Goal: Transaction & Acquisition: Purchase product/service

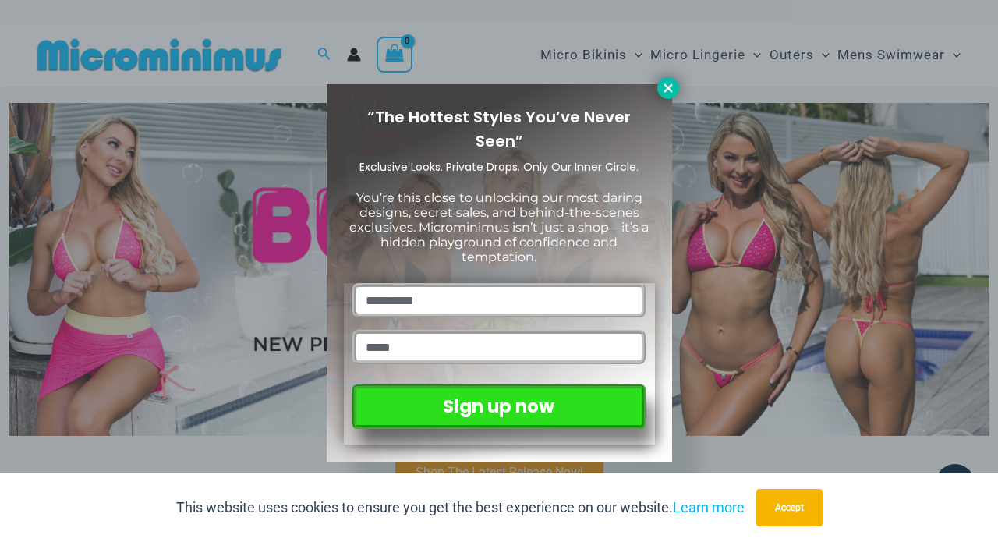
click at [668, 85] on icon at bounding box center [668, 88] width 14 height 14
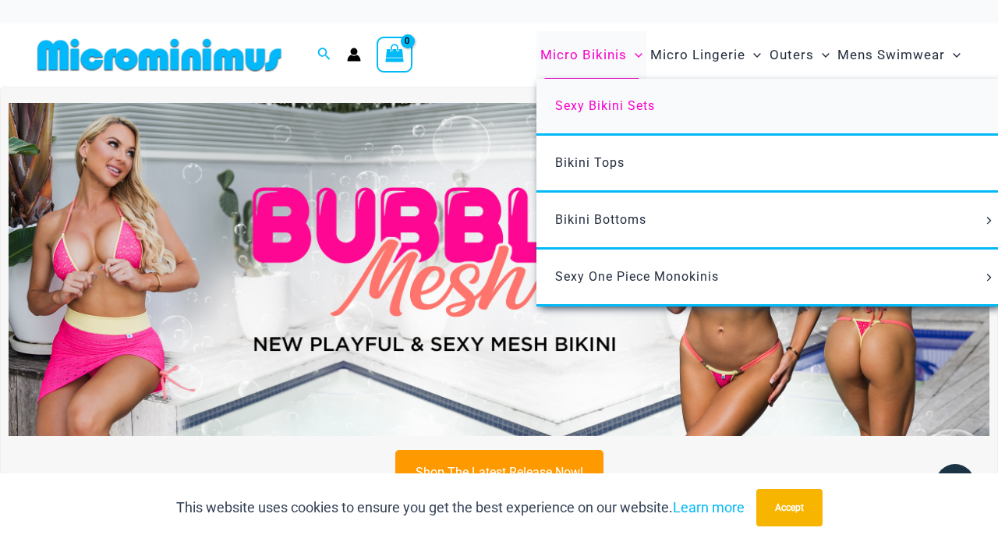
click at [598, 101] on span "Sexy Bikini Sets" at bounding box center [605, 105] width 100 height 15
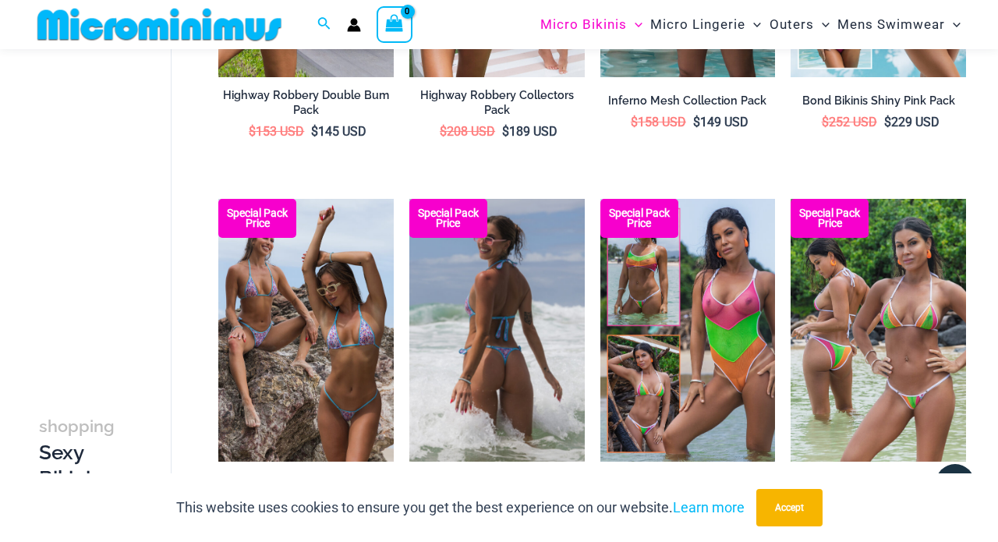
scroll to position [2049, 0]
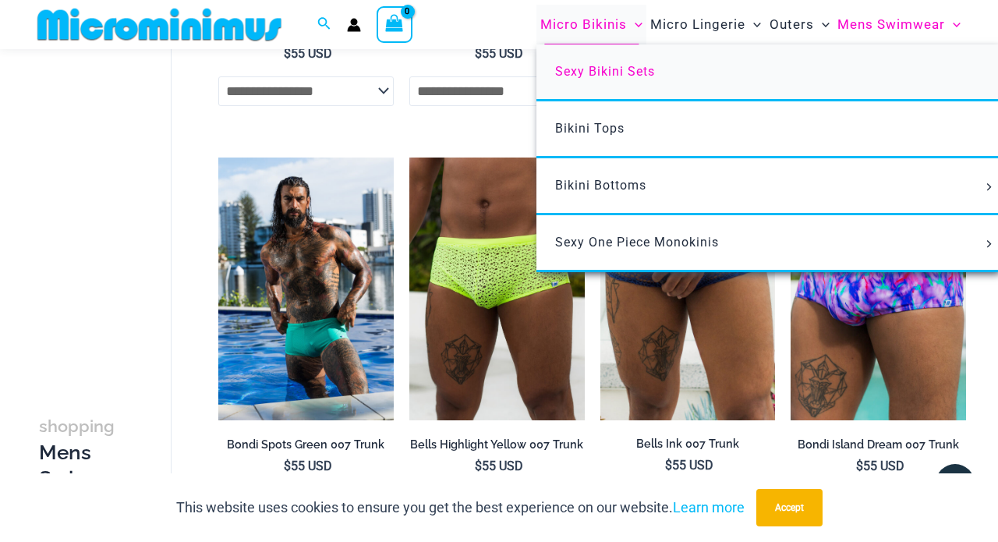
scroll to position [429, 0]
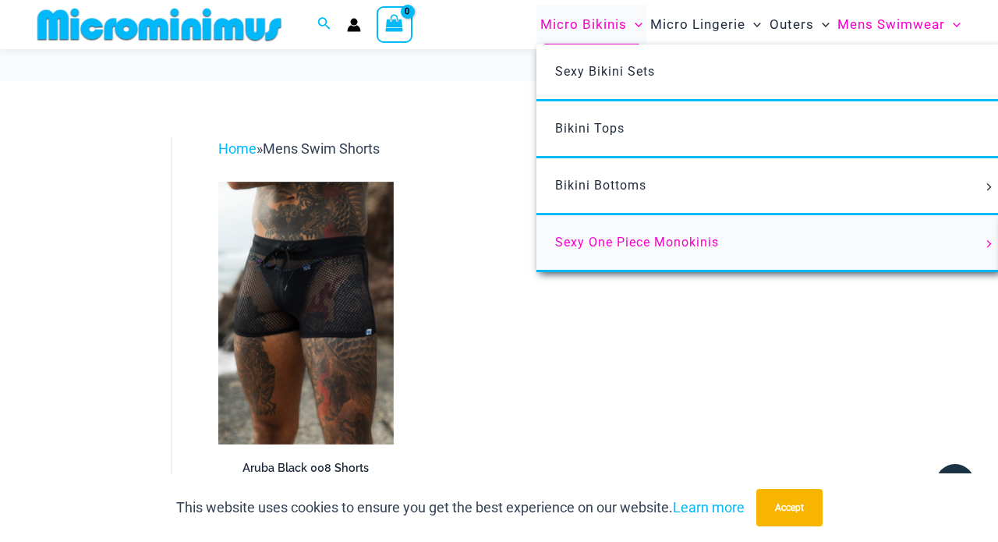
scroll to position [105, 0]
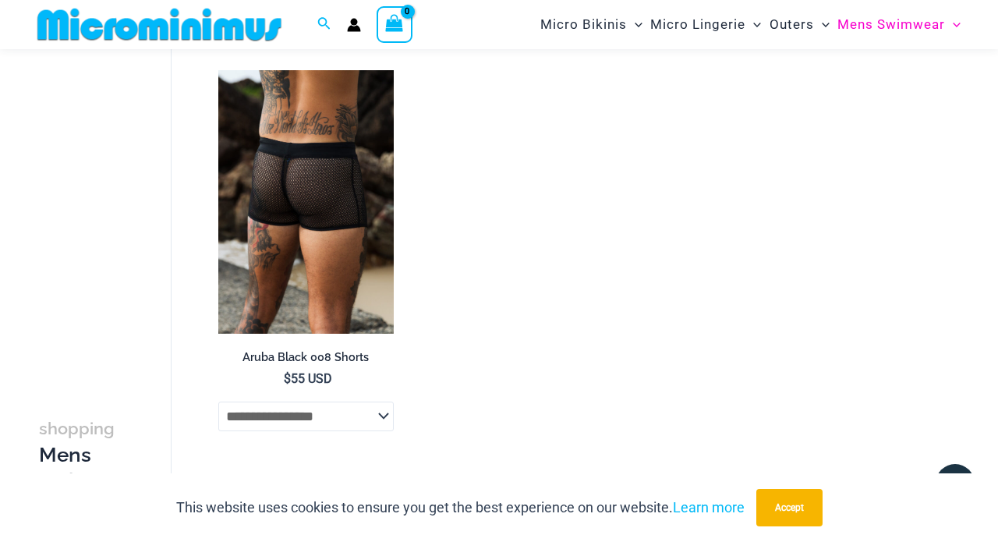
click at [309, 197] on img at bounding box center [305, 201] width 175 height 263
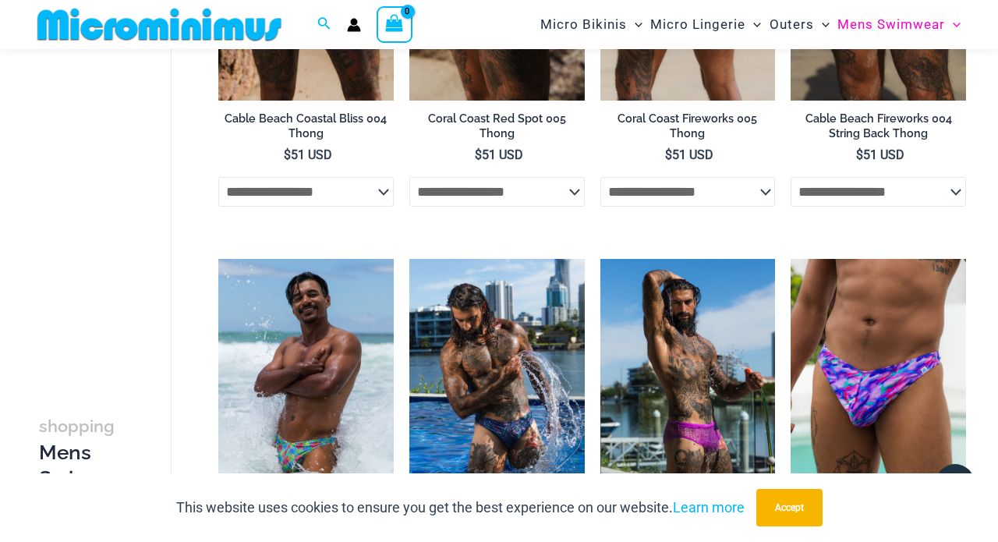
scroll to position [498, 0]
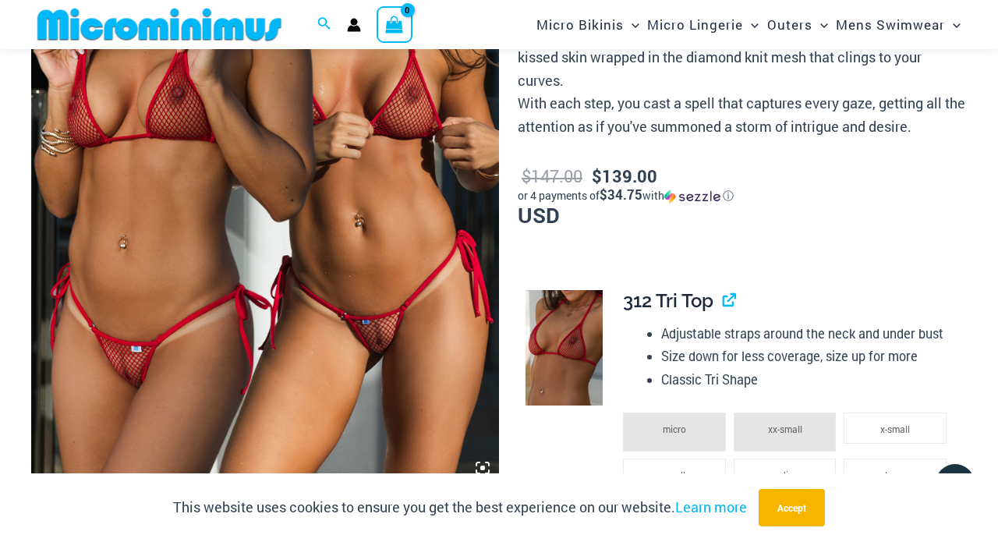
scroll to position [331, 0]
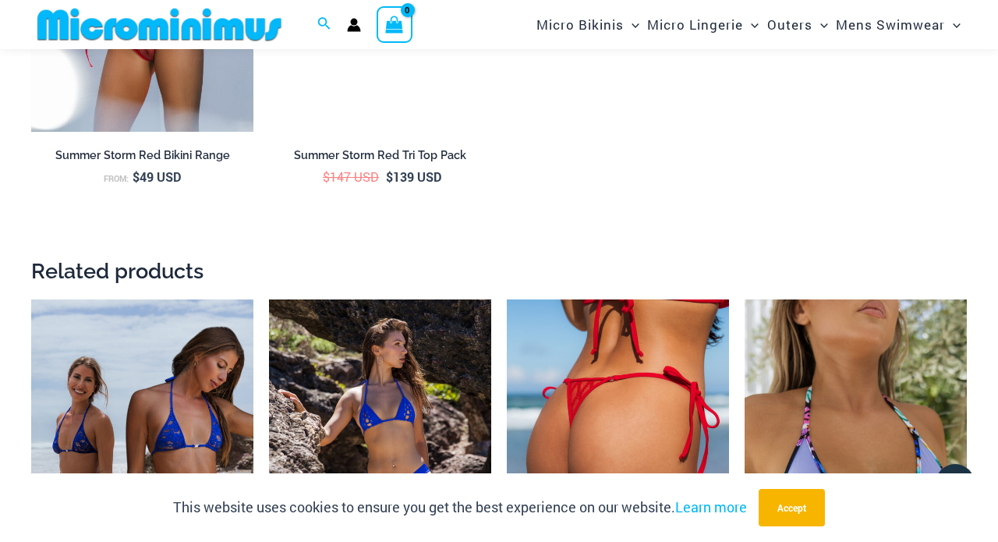
scroll to position [3506, 0]
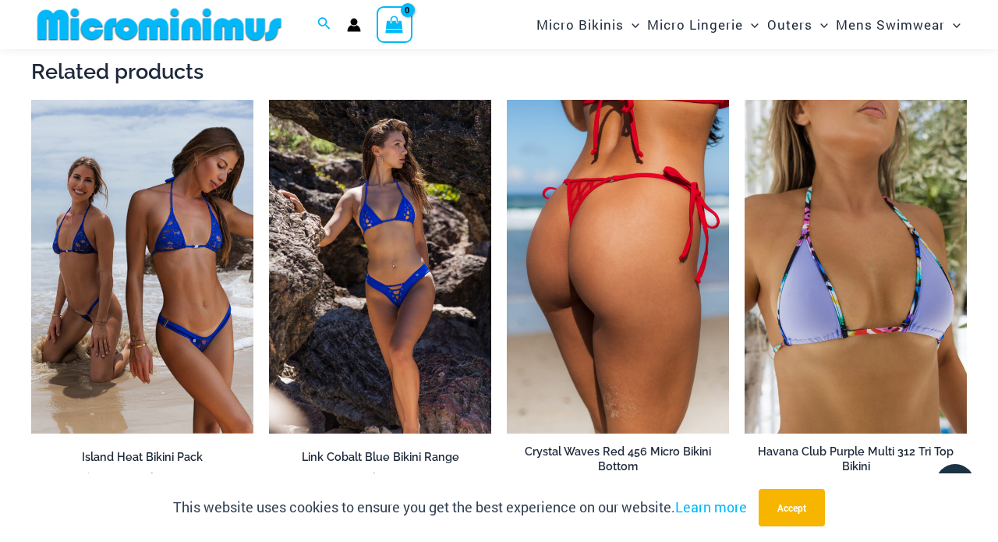
click at [626, 269] on img at bounding box center [618, 267] width 222 height 334
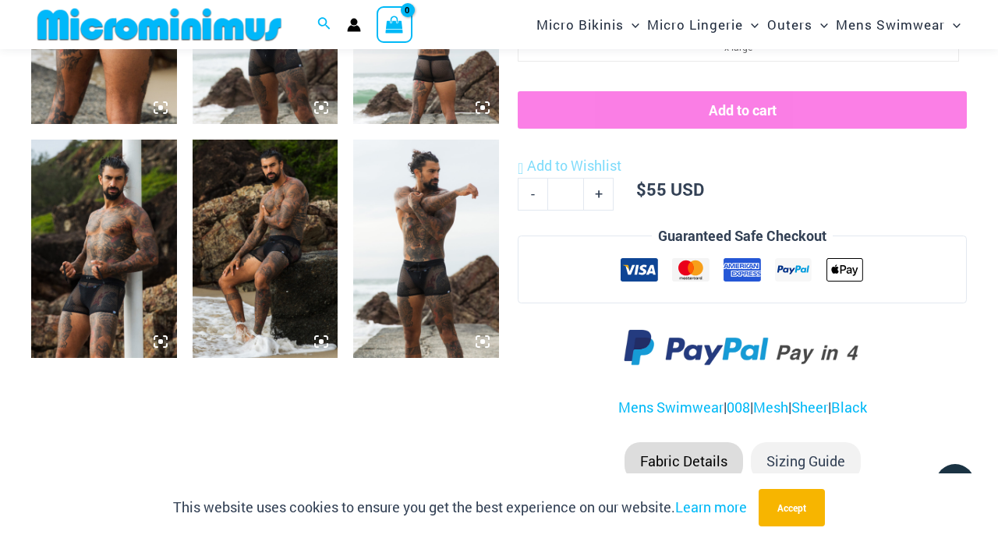
scroll to position [959, 0]
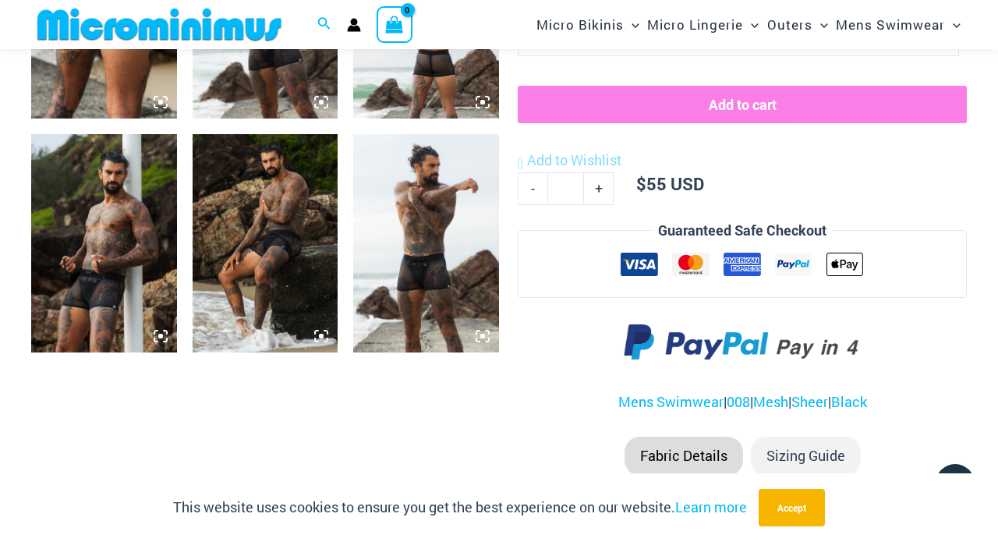
click at [117, 317] on img at bounding box center [104, 243] width 146 height 218
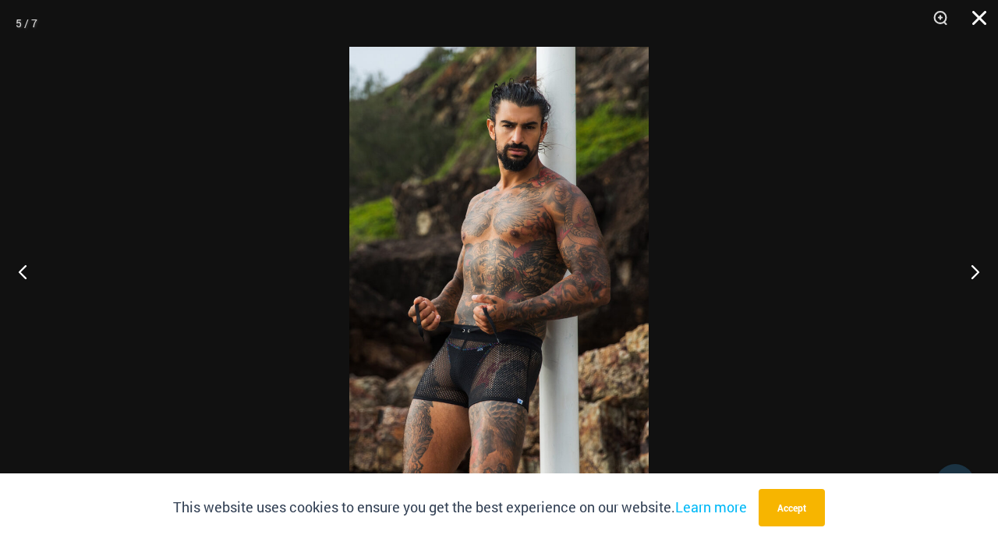
click at [973, 13] on button "Close" at bounding box center [974, 23] width 39 height 47
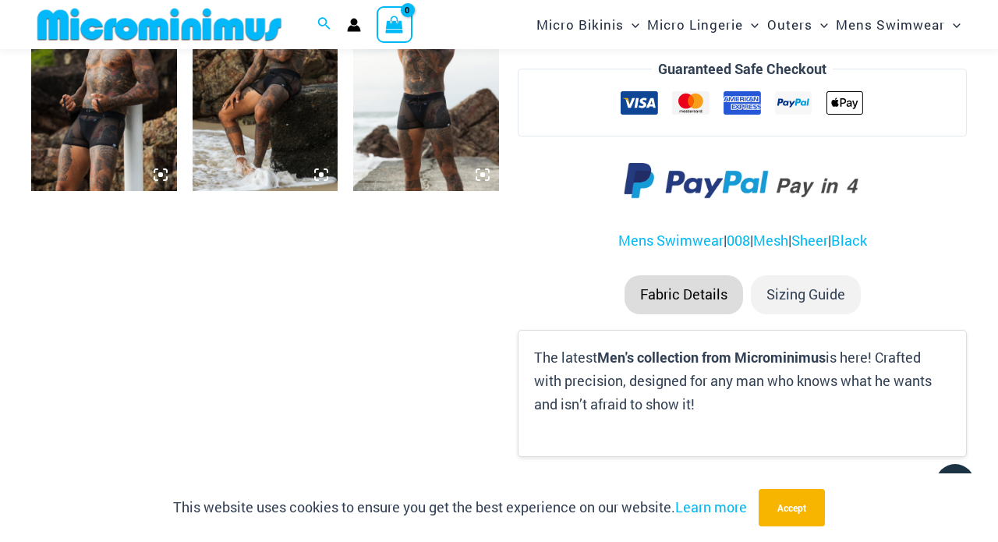
scroll to position [1497, 0]
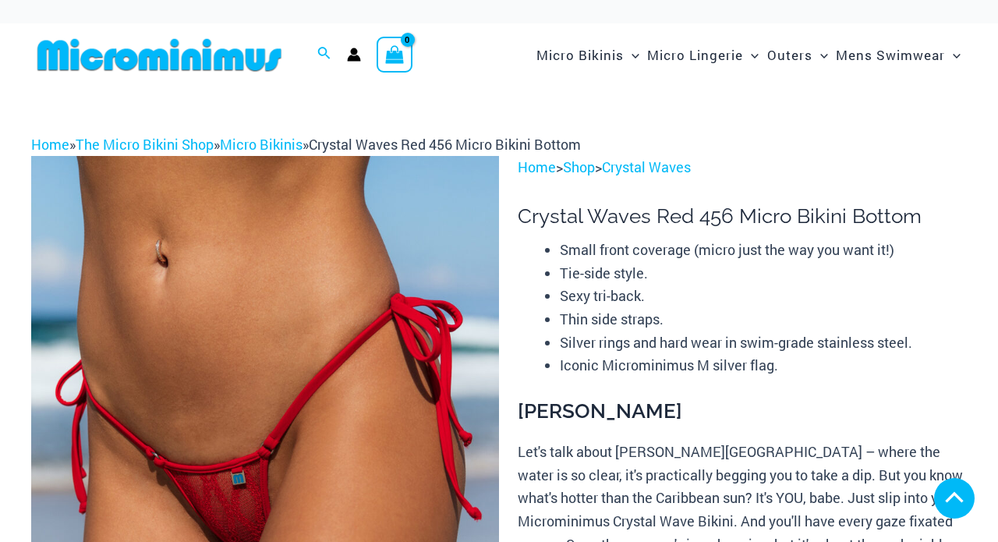
scroll to position [828, 0]
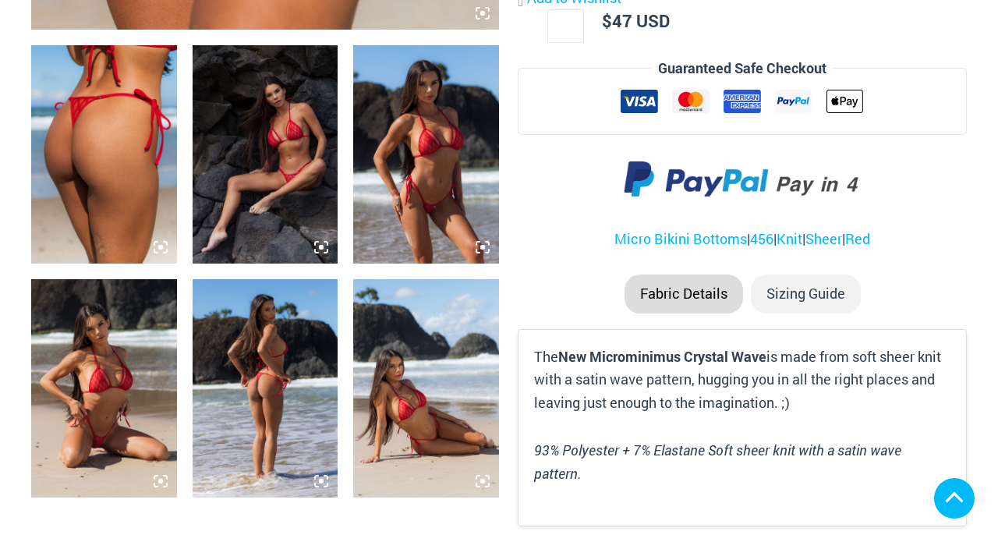
click at [431, 178] on img at bounding box center [426, 154] width 146 height 218
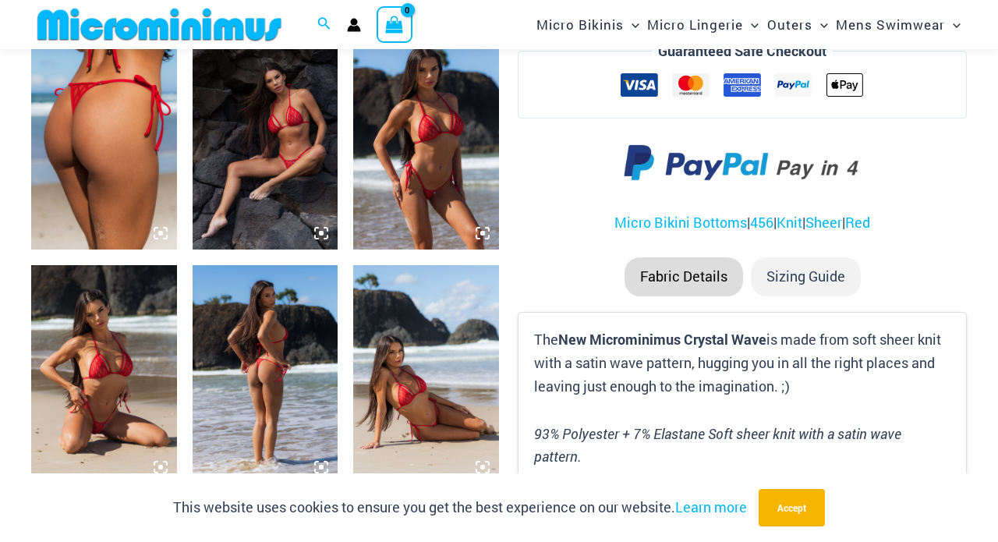
scroll to position [2298, 0]
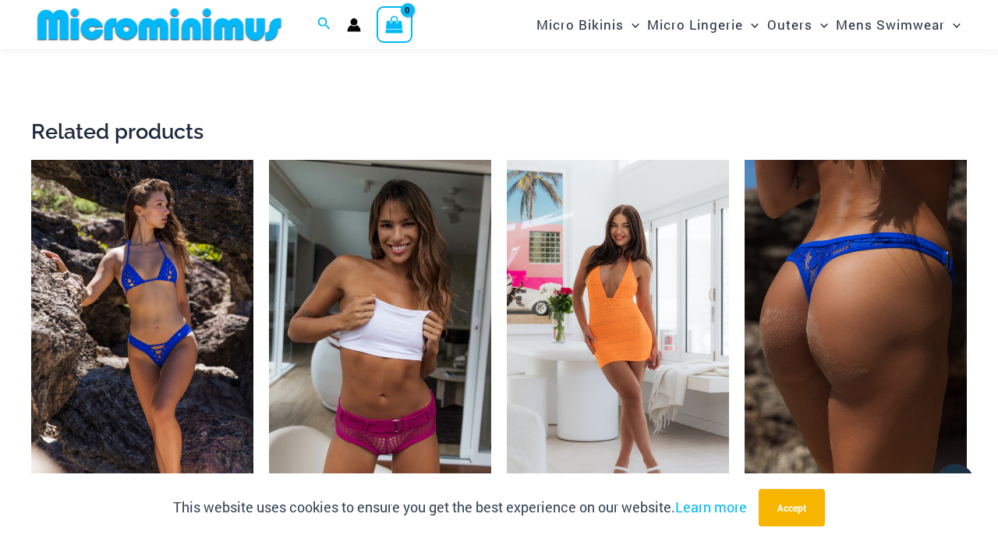
click at [828, 352] on img at bounding box center [856, 327] width 222 height 334
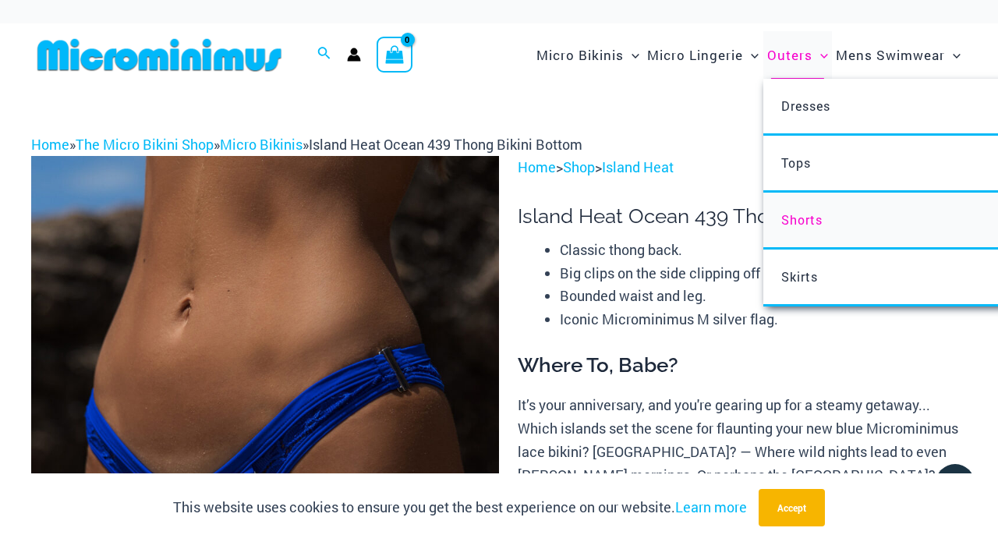
click at [801, 217] on span "Shorts" at bounding box center [802, 219] width 41 height 16
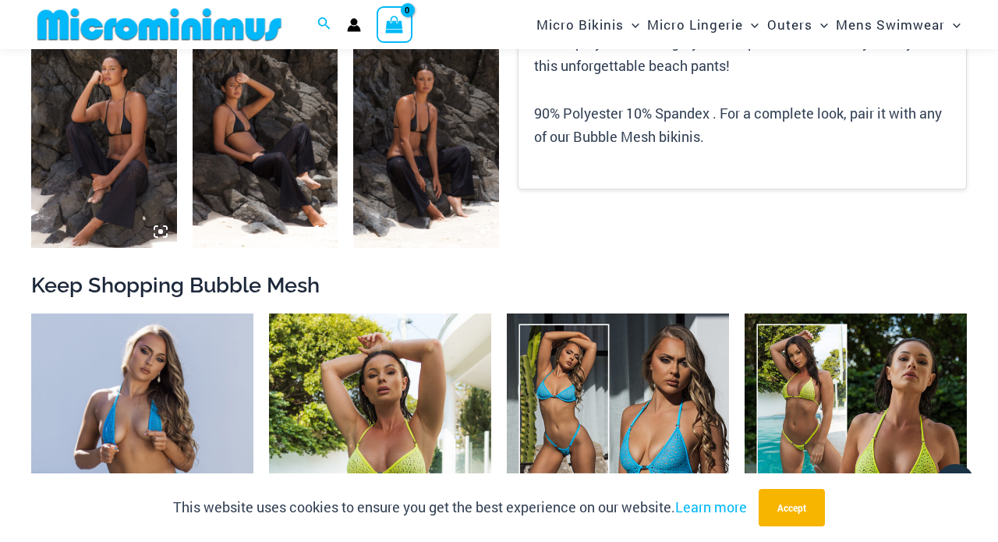
scroll to position [1307, 0]
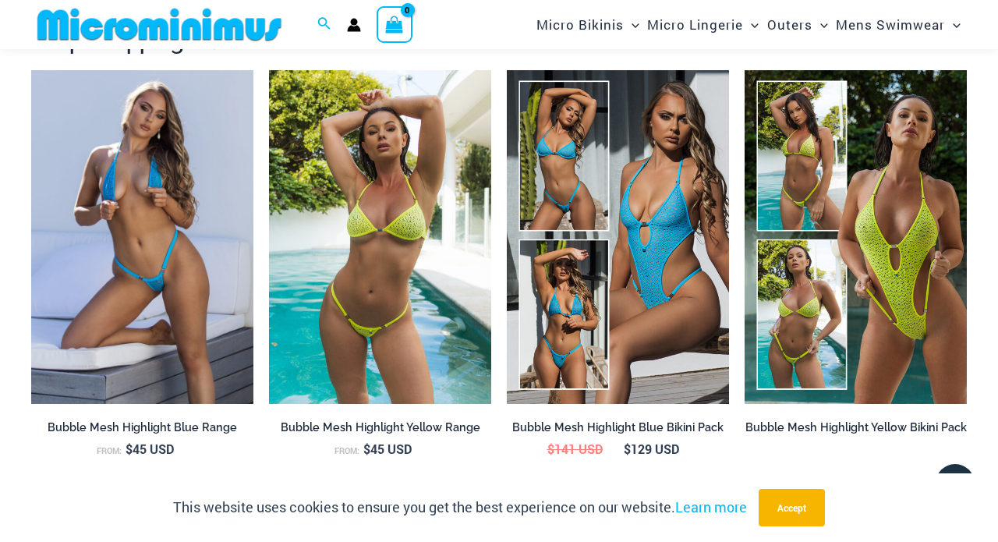
click at [370, 332] on img at bounding box center [380, 237] width 222 height 334
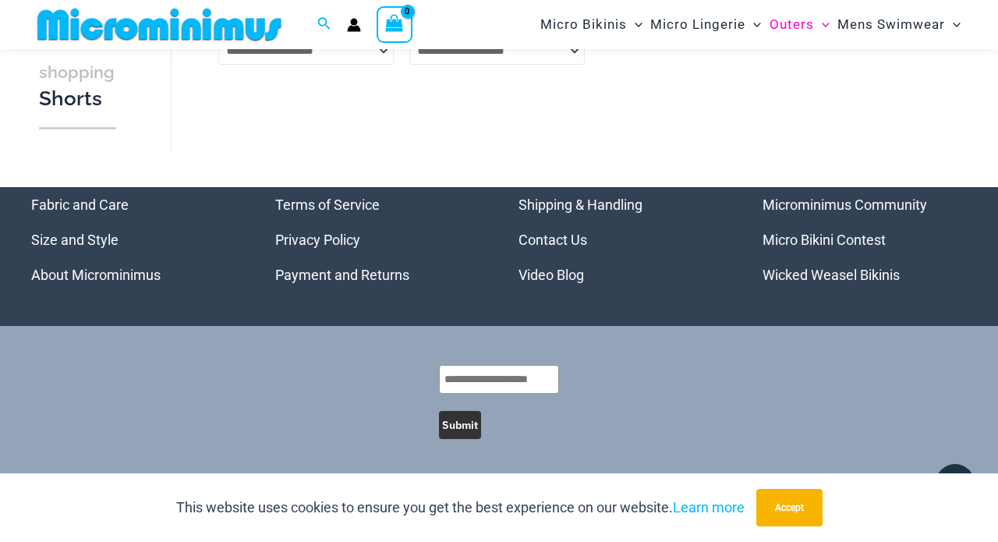
scroll to position [899, 0]
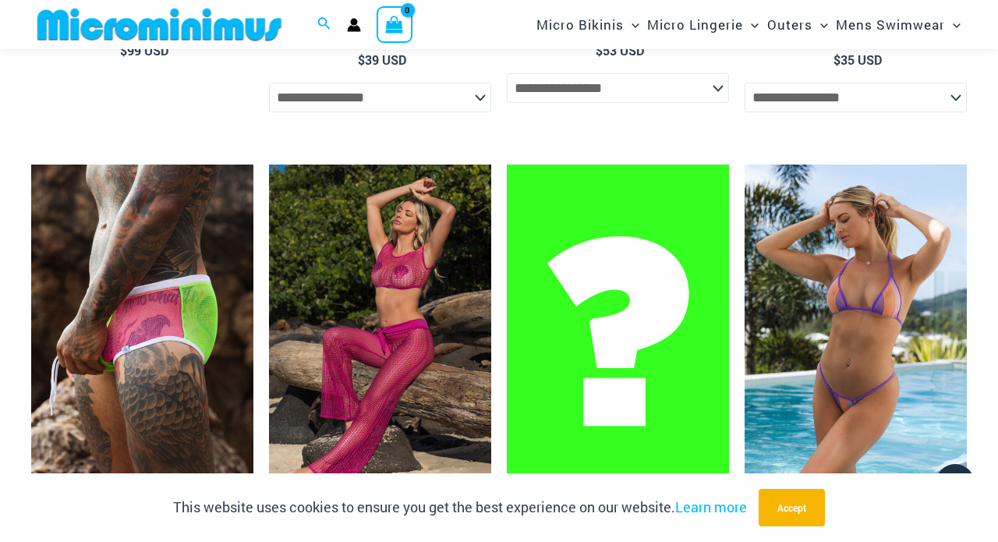
scroll to position [4747, 0]
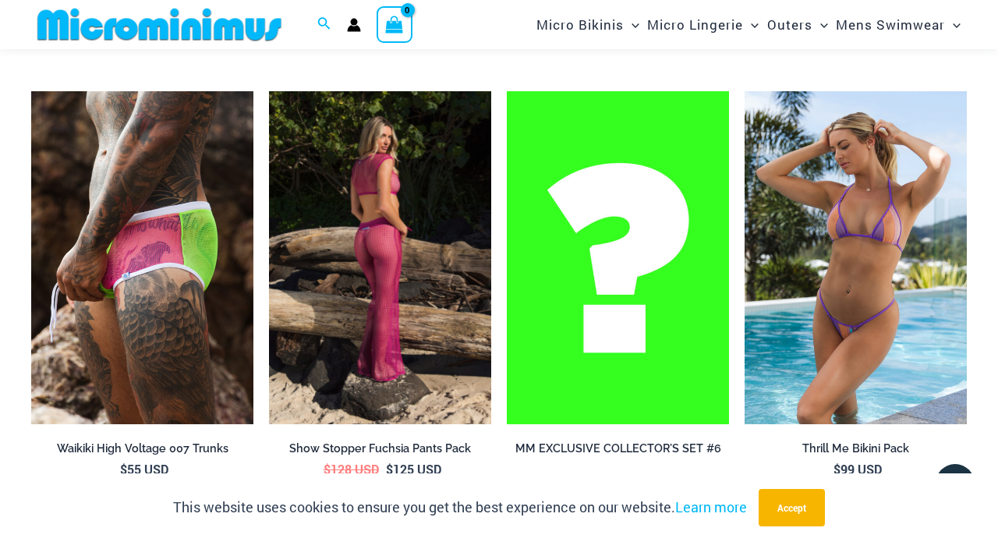
click at [394, 303] on img at bounding box center [380, 258] width 222 height 334
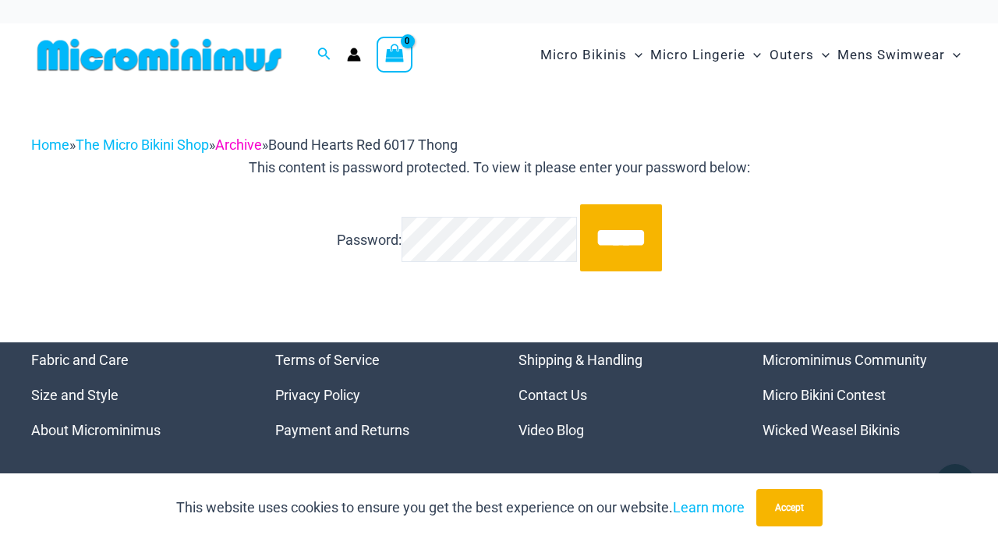
click at [252, 147] on link "Archive" at bounding box center [238, 144] width 47 height 16
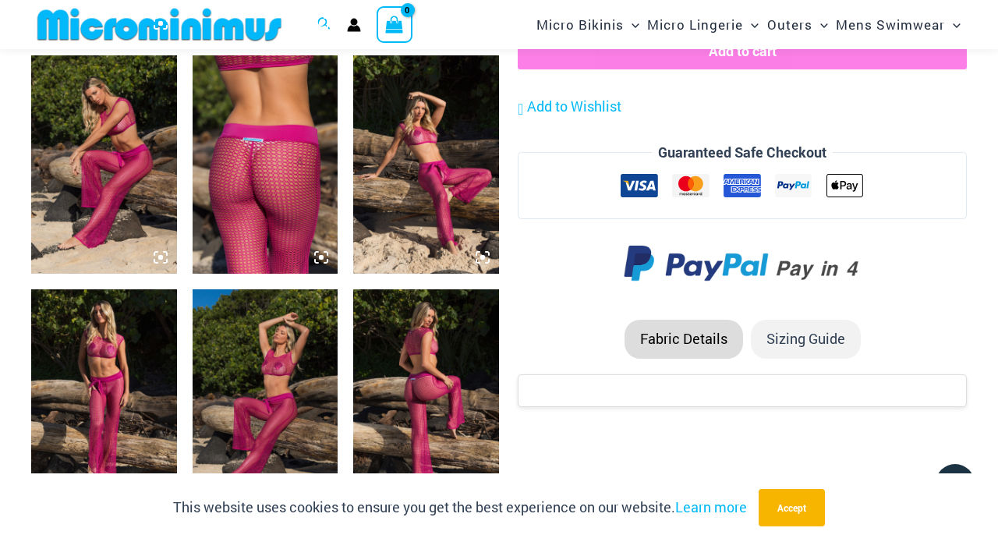
scroll to position [1038, 0]
click at [222, 177] on img at bounding box center [266, 164] width 146 height 218
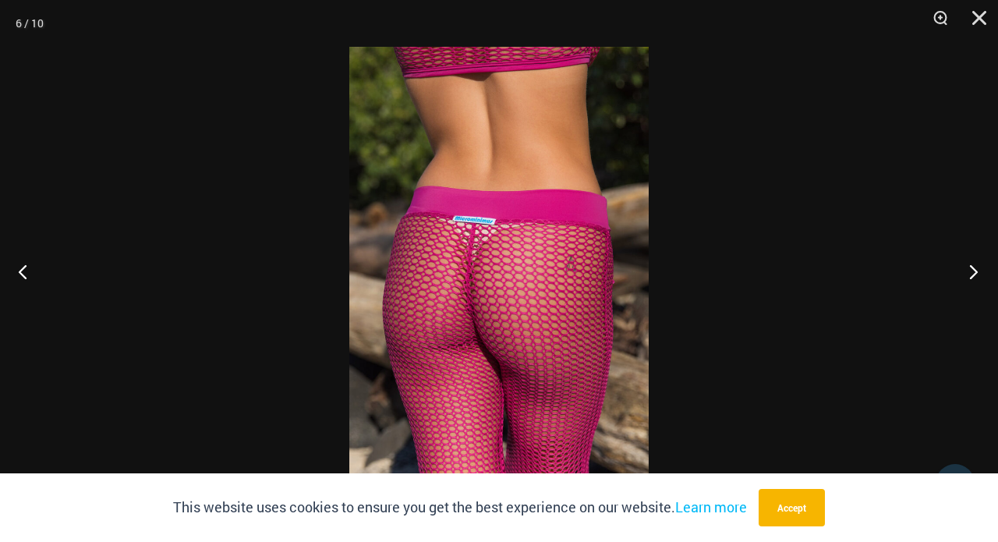
click at [966, 271] on button "Next" at bounding box center [969, 271] width 58 height 78
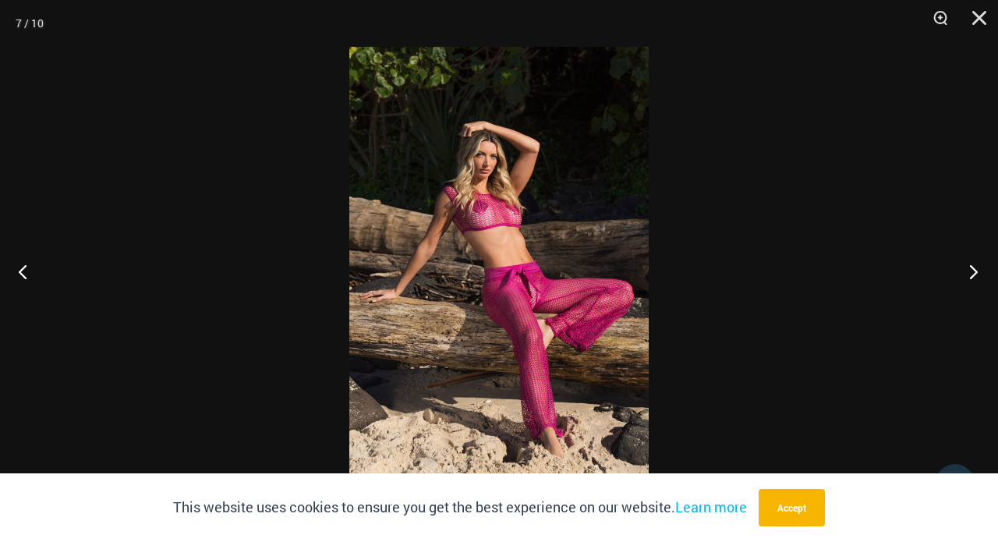
click at [966, 271] on button "Next" at bounding box center [969, 271] width 58 height 78
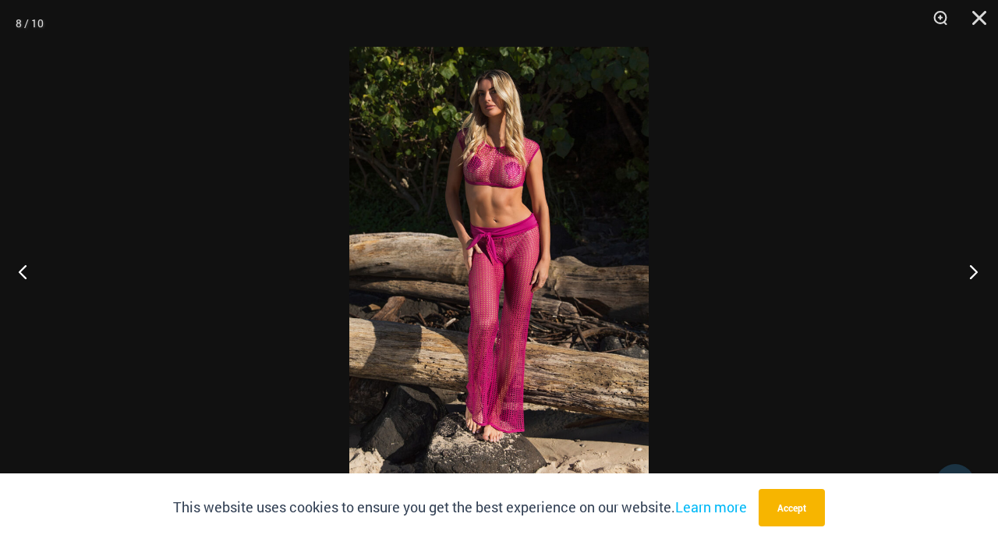
click at [966, 271] on button "Next" at bounding box center [969, 271] width 58 height 78
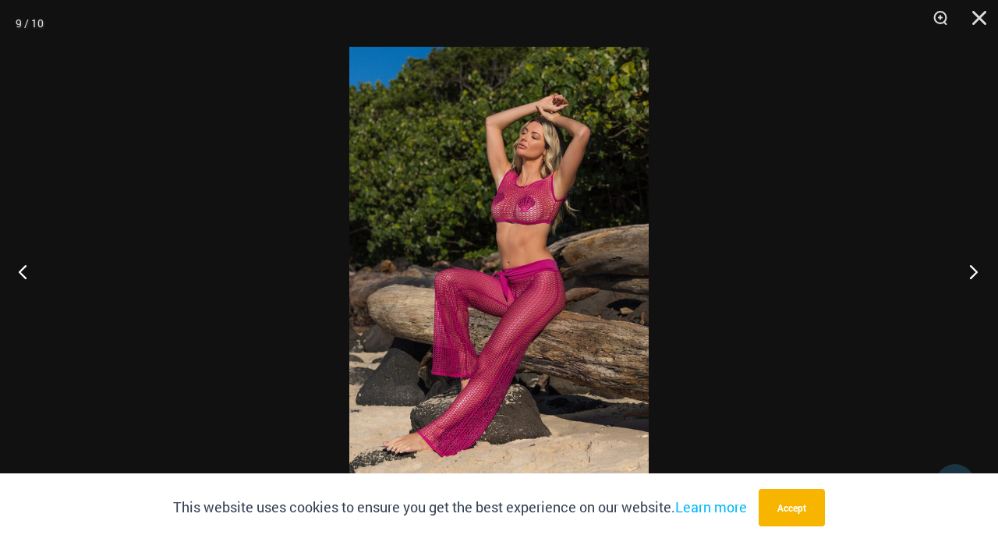
click at [966, 271] on button "Next" at bounding box center [969, 271] width 58 height 78
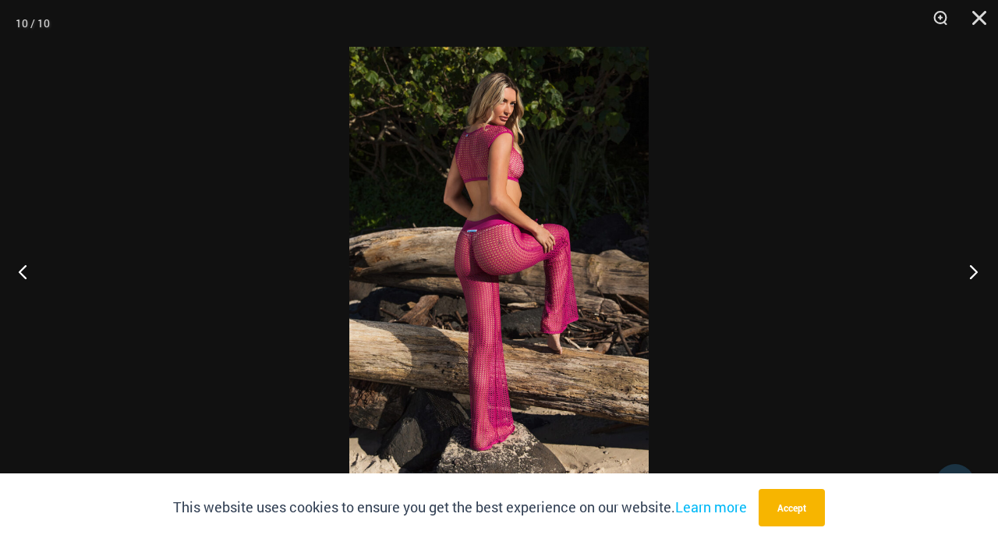
click at [966, 271] on button "Next" at bounding box center [969, 271] width 58 height 78
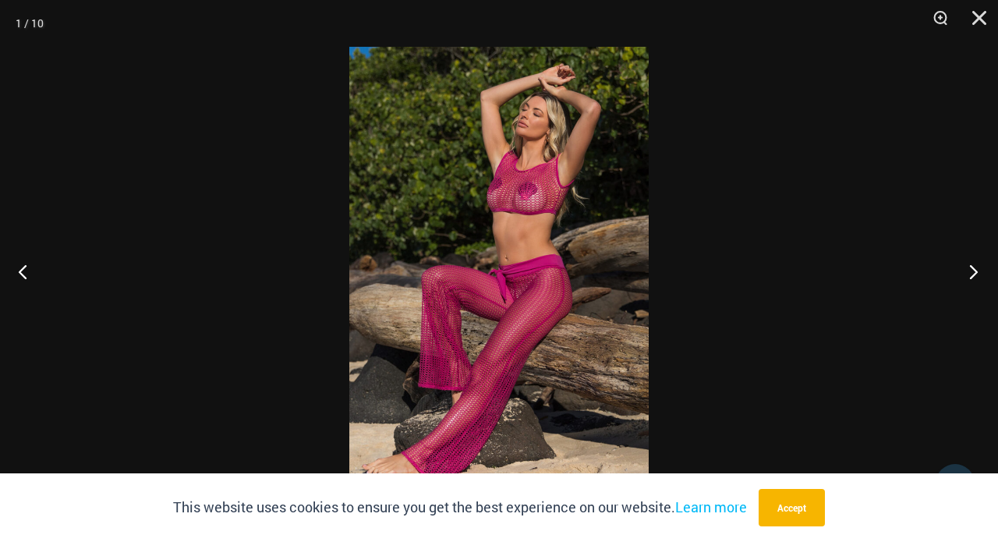
click at [966, 271] on button "Next" at bounding box center [969, 271] width 58 height 78
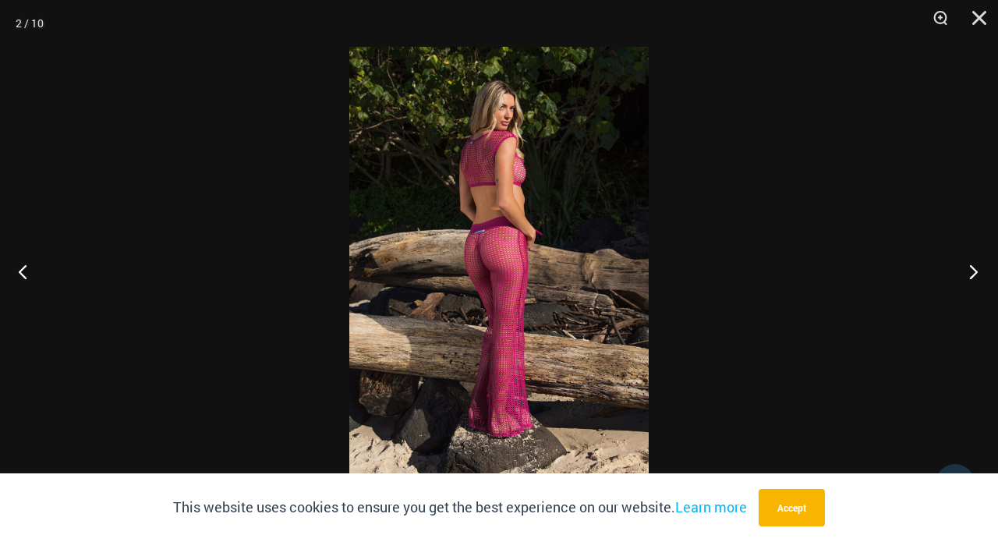
click at [966, 271] on button "Next" at bounding box center [969, 271] width 58 height 78
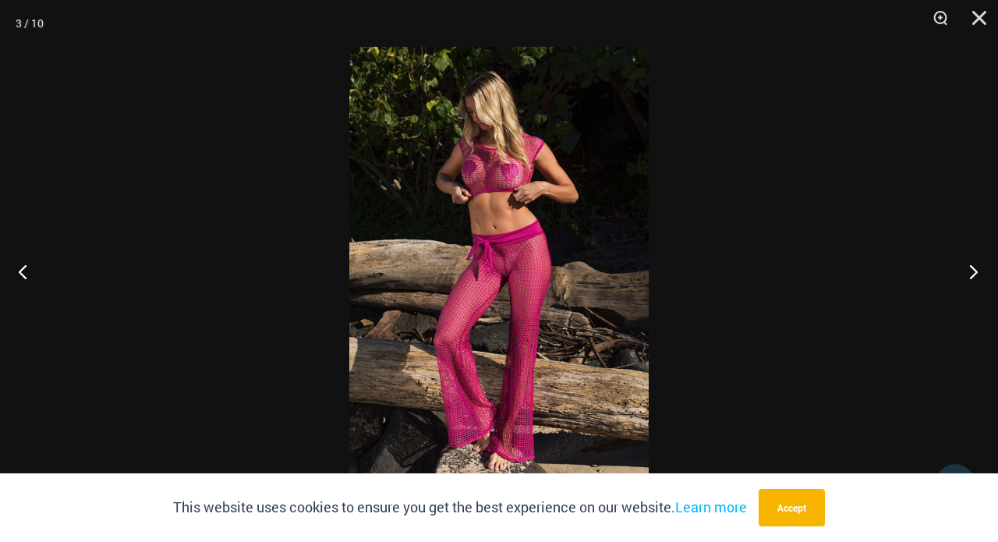
click at [966, 271] on button "Next" at bounding box center [969, 271] width 58 height 78
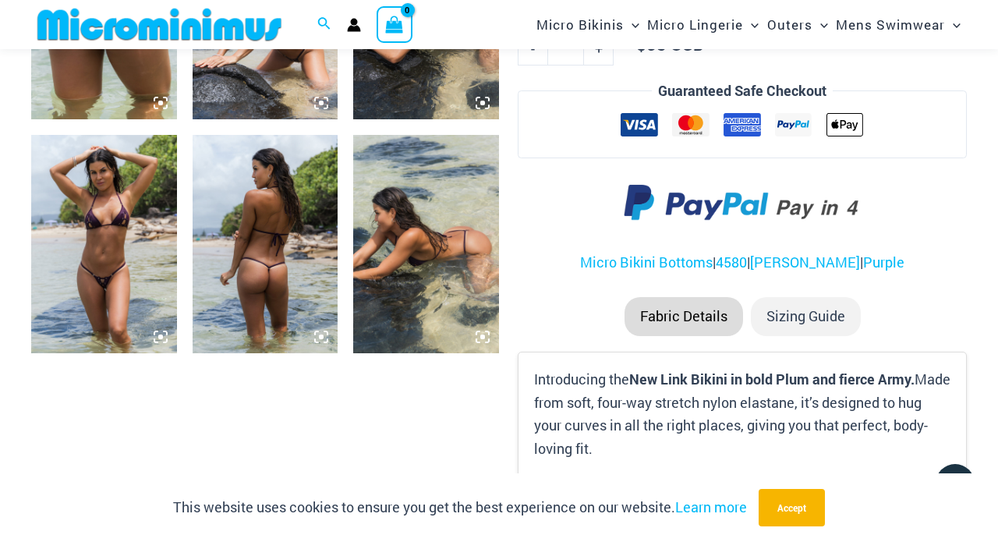
scroll to position [960, 0]
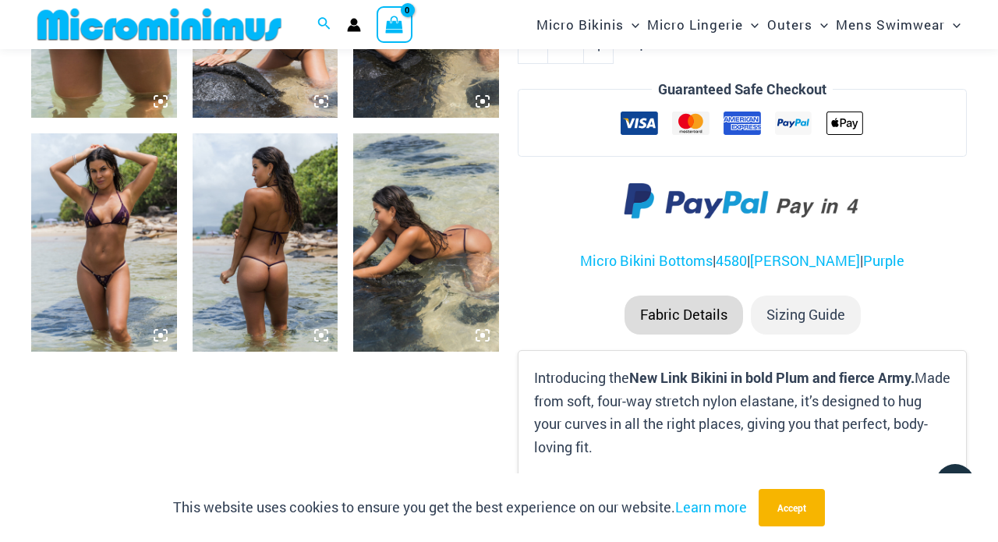
click at [85, 254] on img at bounding box center [104, 242] width 146 height 218
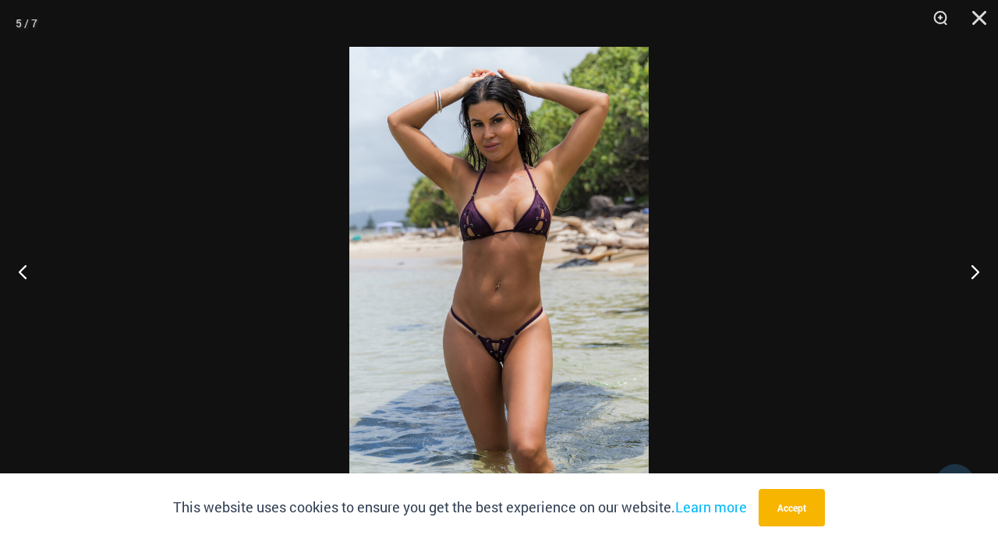
click at [506, 360] on img at bounding box center [498, 271] width 299 height 448
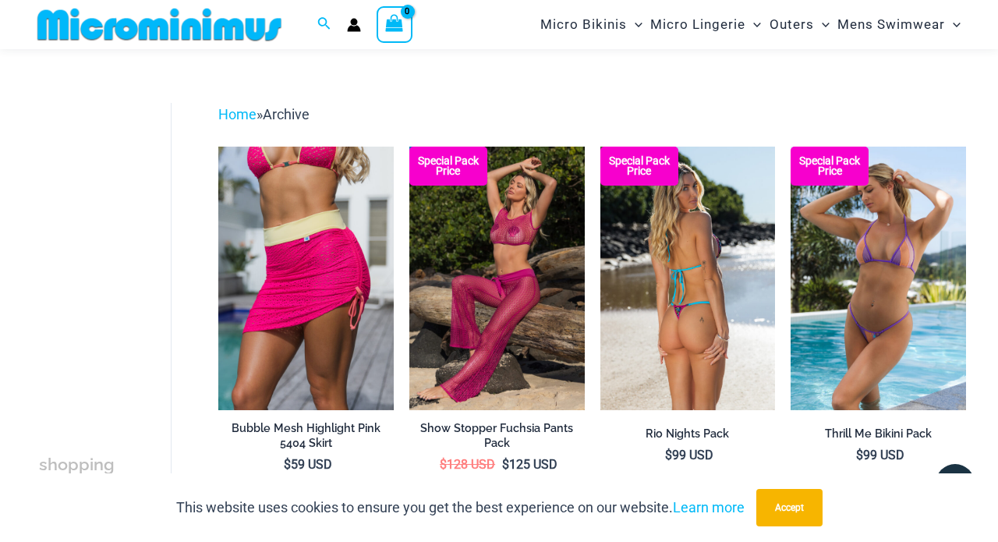
scroll to position [43, 0]
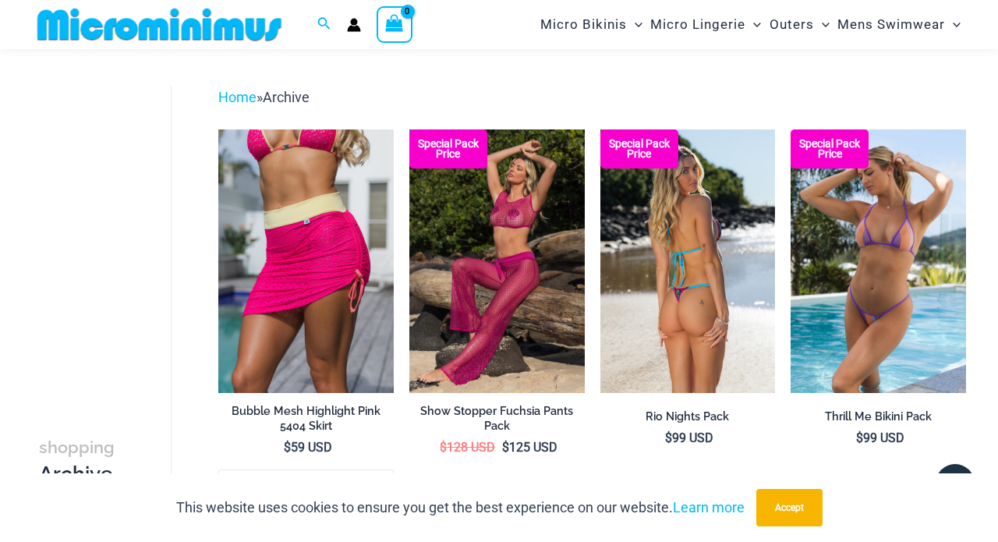
click at [714, 296] on img at bounding box center [688, 260] width 175 height 263
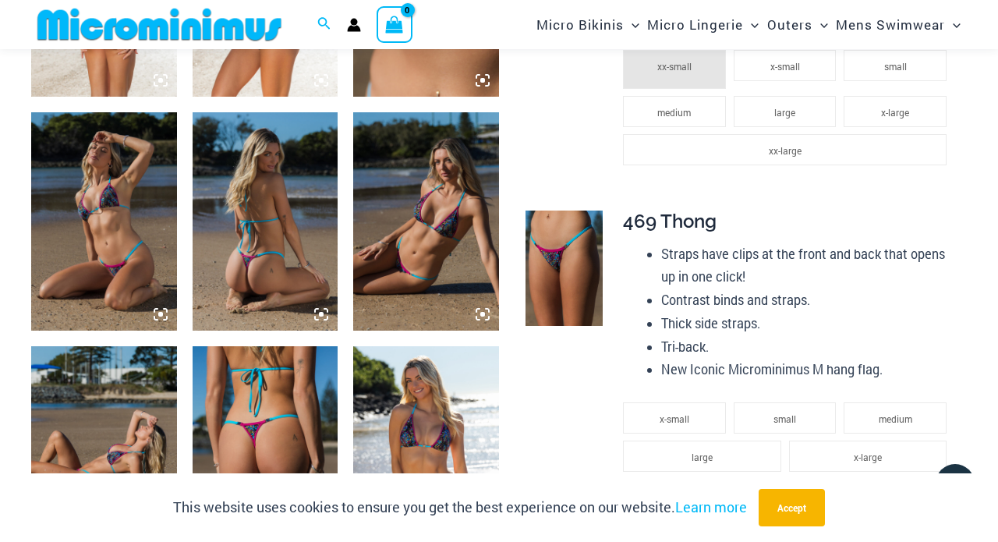
scroll to position [976, 0]
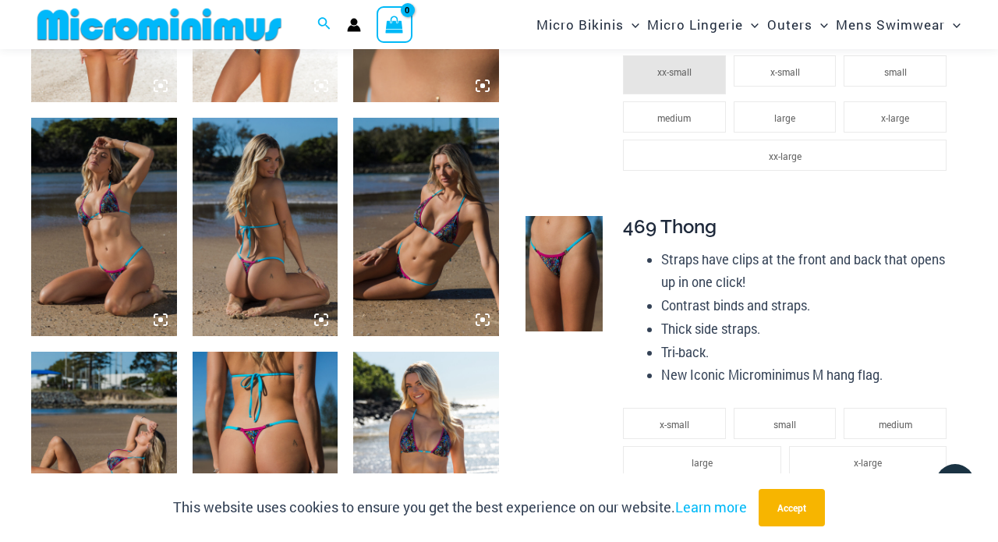
click at [293, 234] on img at bounding box center [266, 227] width 146 height 218
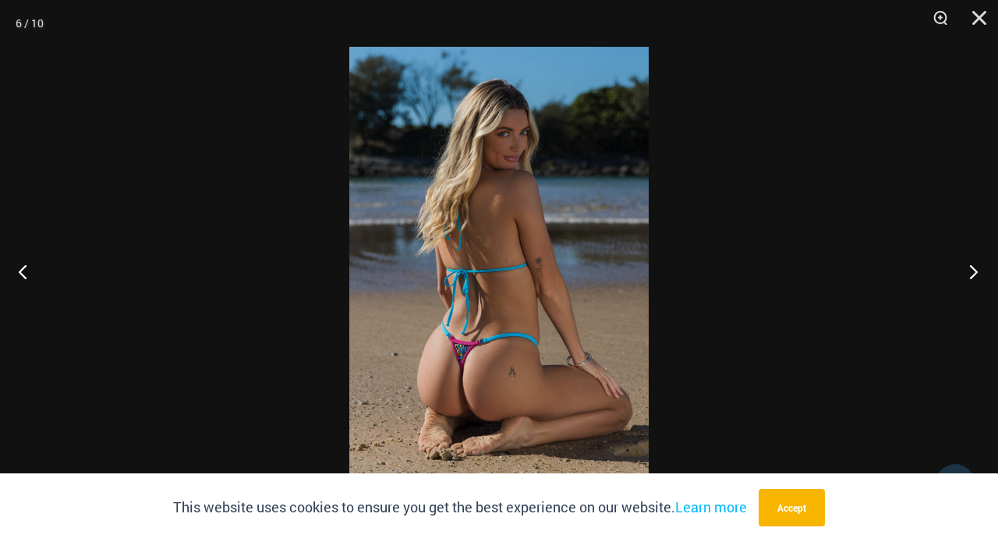
click at [976, 273] on button "Next" at bounding box center [969, 271] width 58 height 78
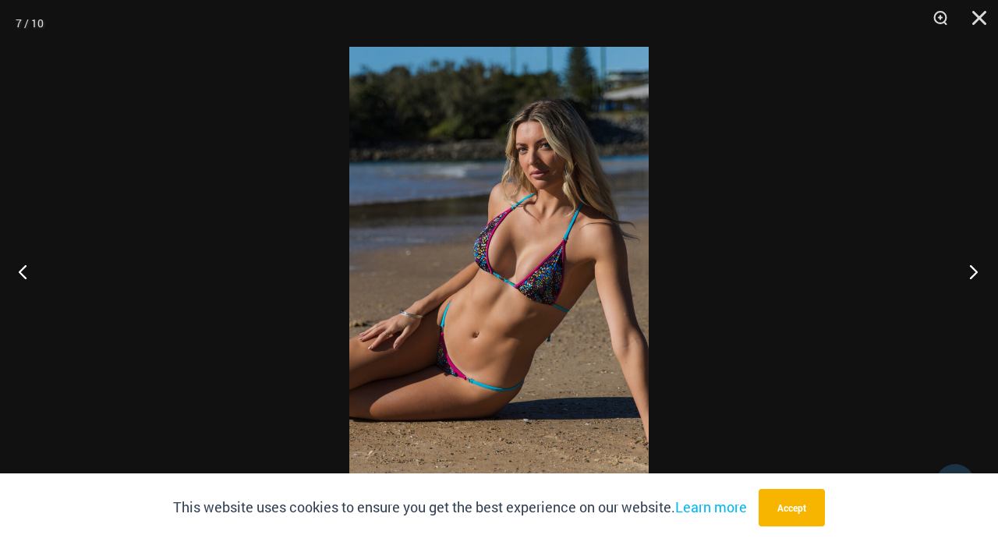
click at [976, 273] on button "Next" at bounding box center [969, 271] width 58 height 78
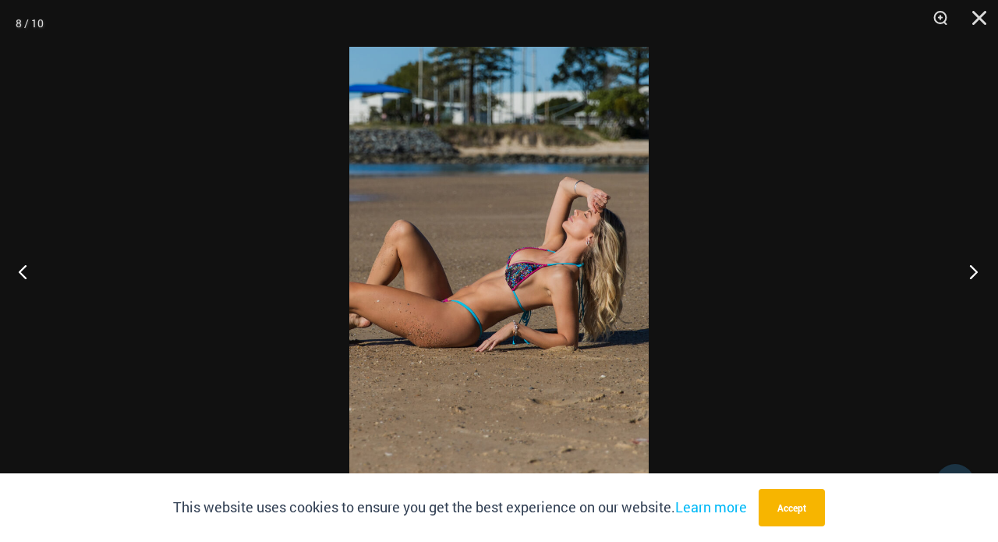
click at [976, 273] on button "Next" at bounding box center [969, 271] width 58 height 78
